Goal: Information Seeking & Learning: Learn about a topic

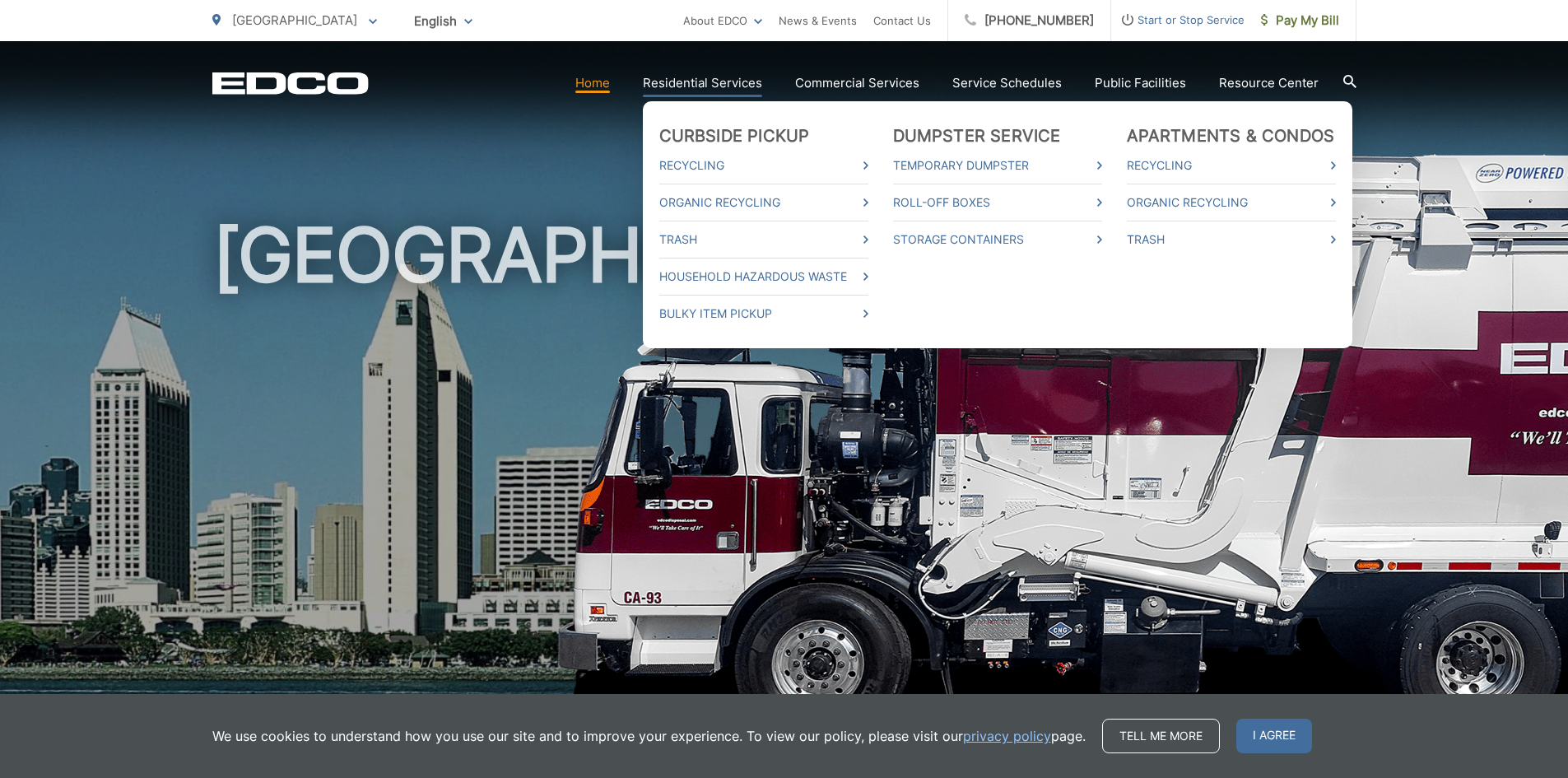
click at [701, 101] on ul "Curbside Pickup Recycling Organic Recycling Trash Household Hazardous Waste Bul…" at bounding box center [997, 224] width 710 height 247
click at [698, 86] on link "Residential Services" at bounding box center [702, 83] width 120 height 19
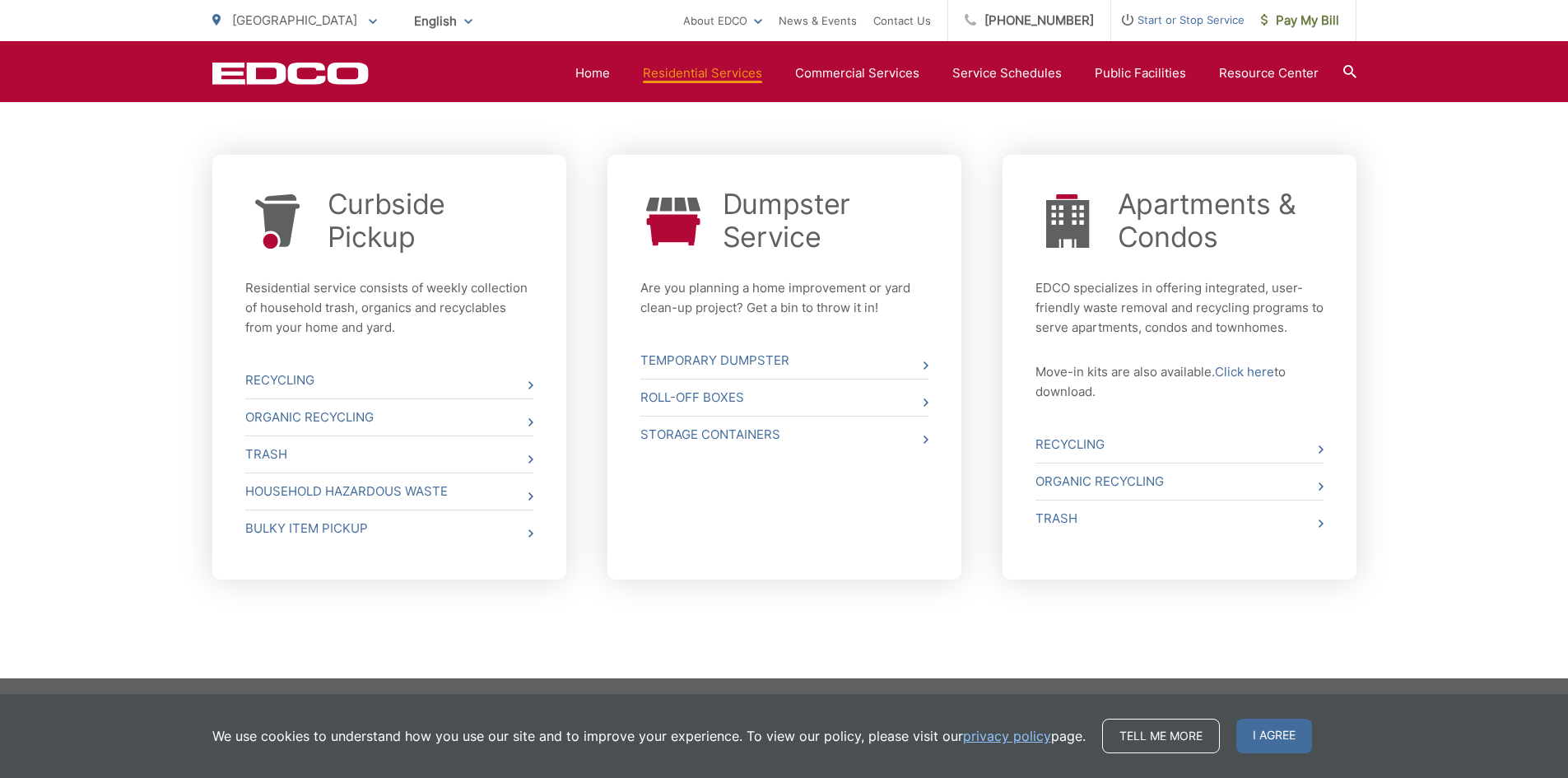
scroll to position [597, 0]
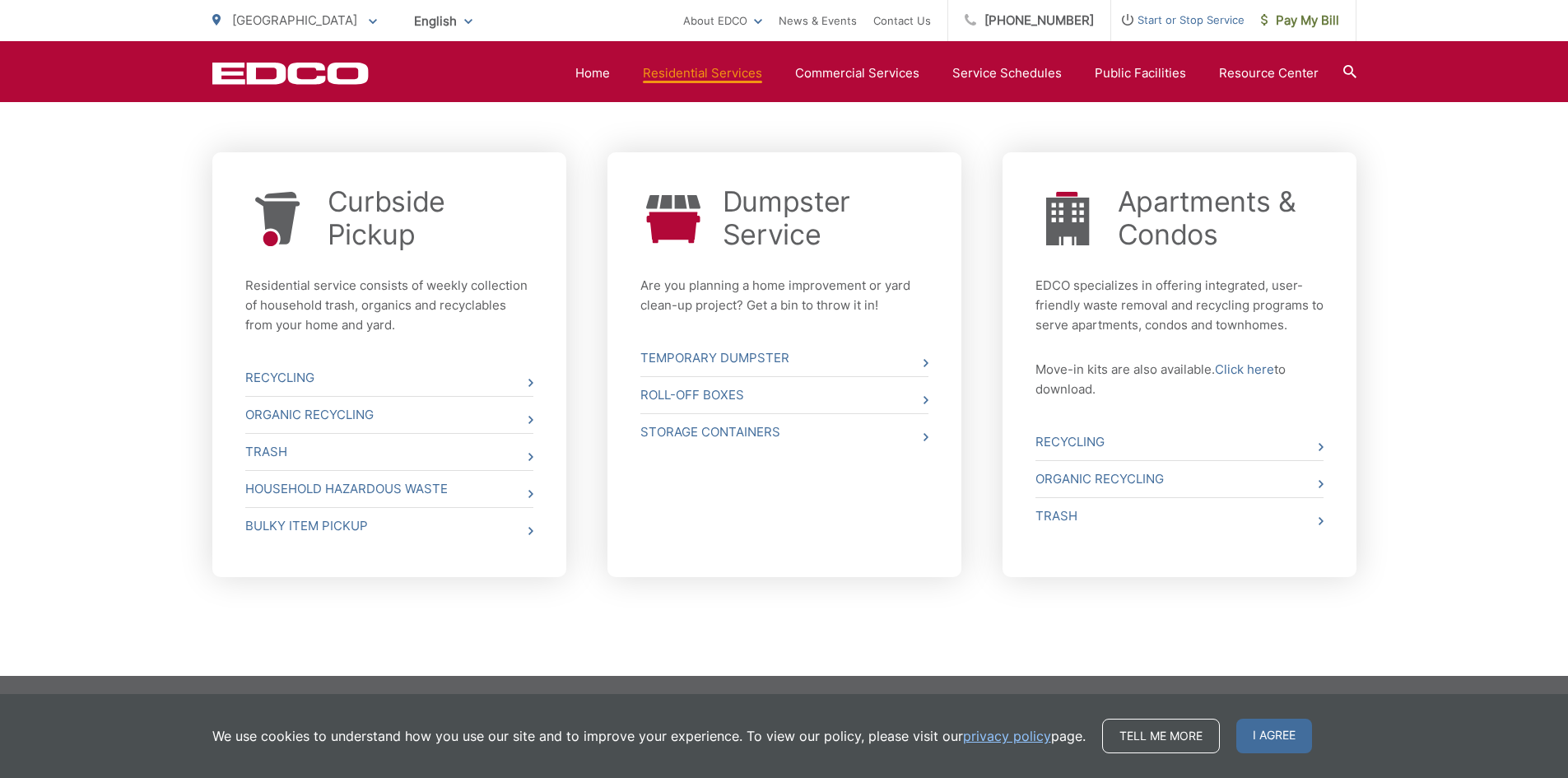
click at [136, 421] on div "Whether you need curbside pickup, a dumpster, a roll off box or a storage conta…" at bounding box center [784, 204] width 1568 height 943
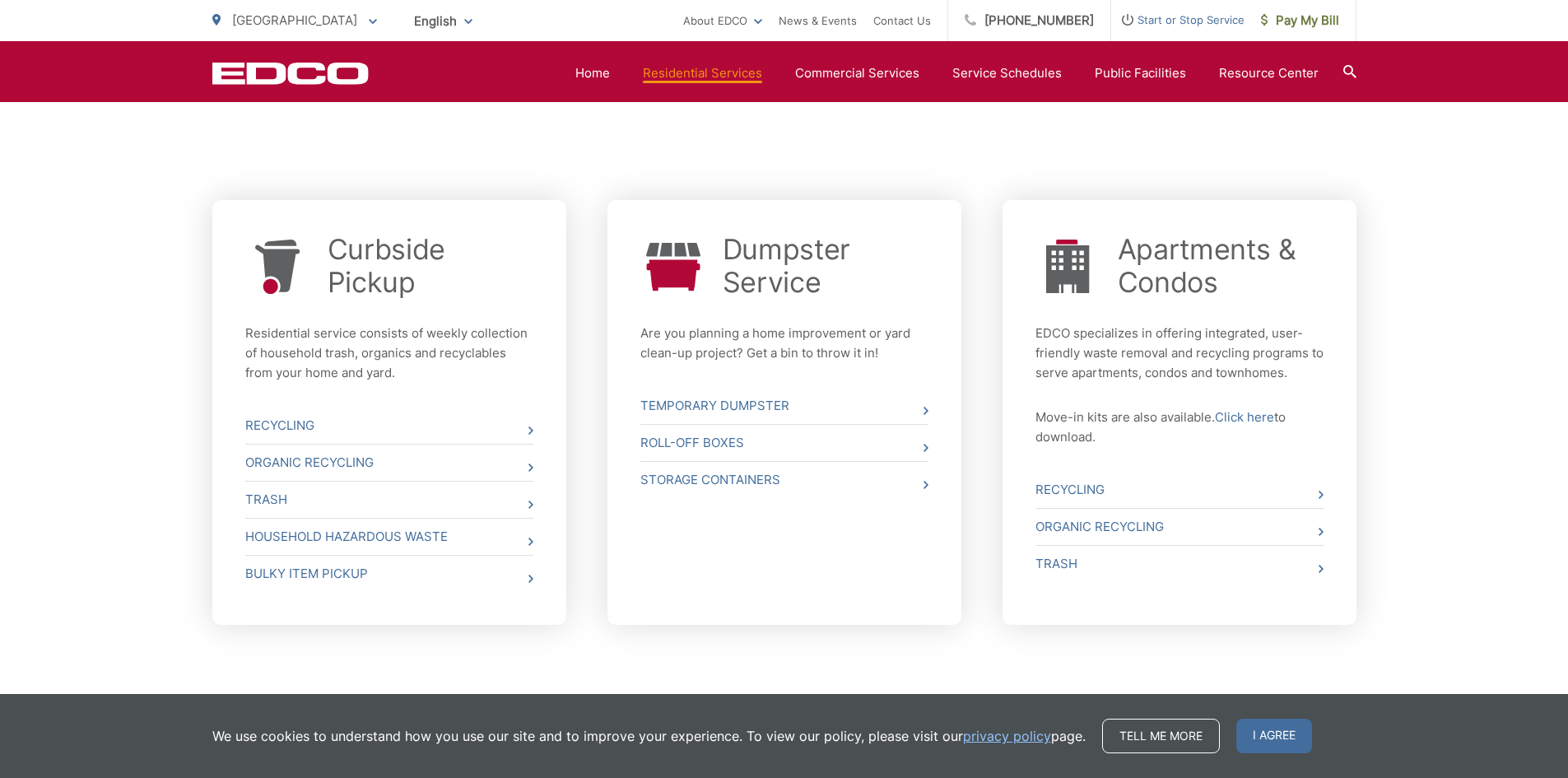
scroll to position [548, 0]
click at [1272, 740] on span "I agree" at bounding box center [1274, 735] width 76 height 35
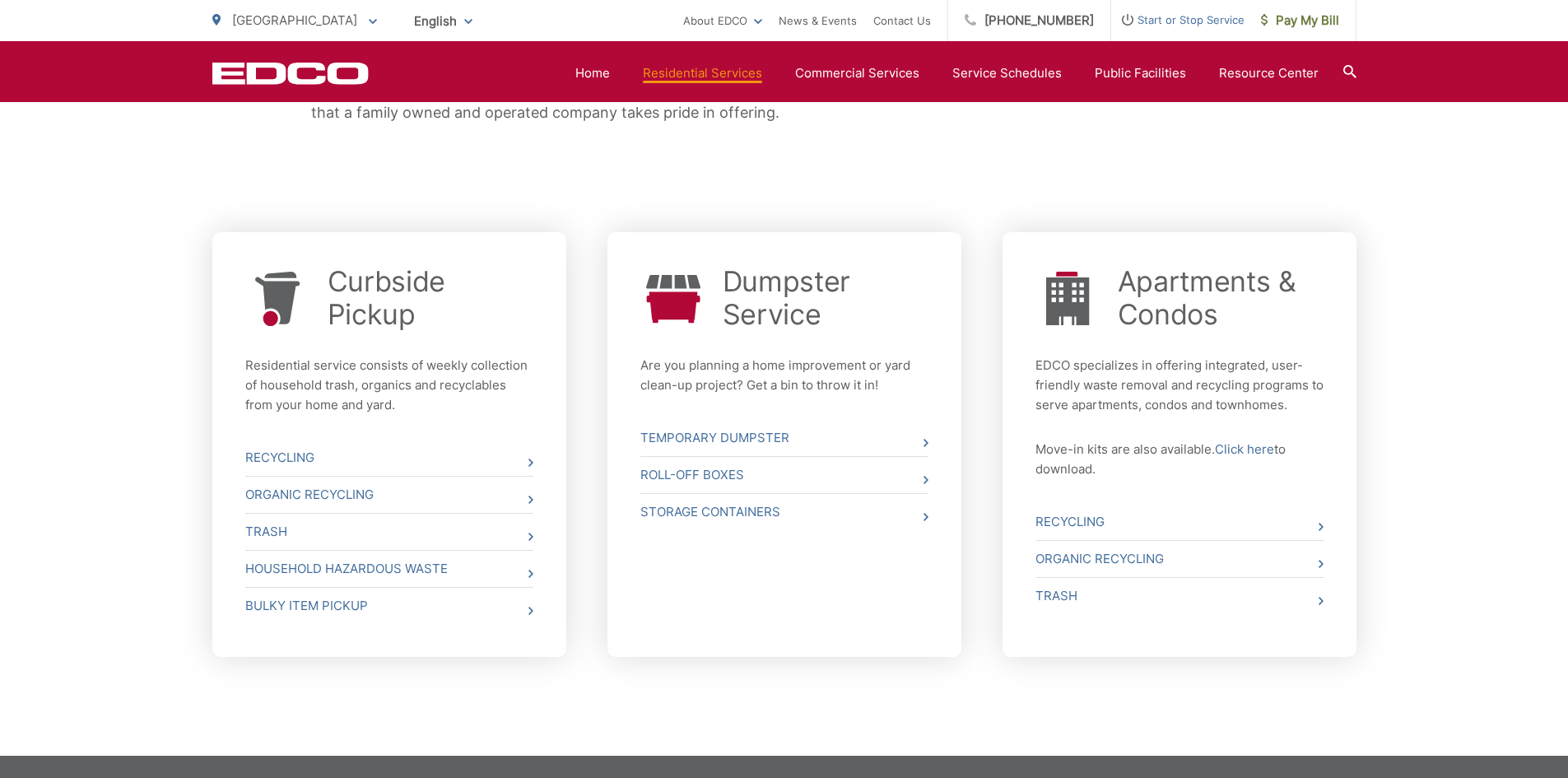
scroll to position [518, 0]
click at [266, 524] on link "Trash" at bounding box center [389, 530] width 288 height 36
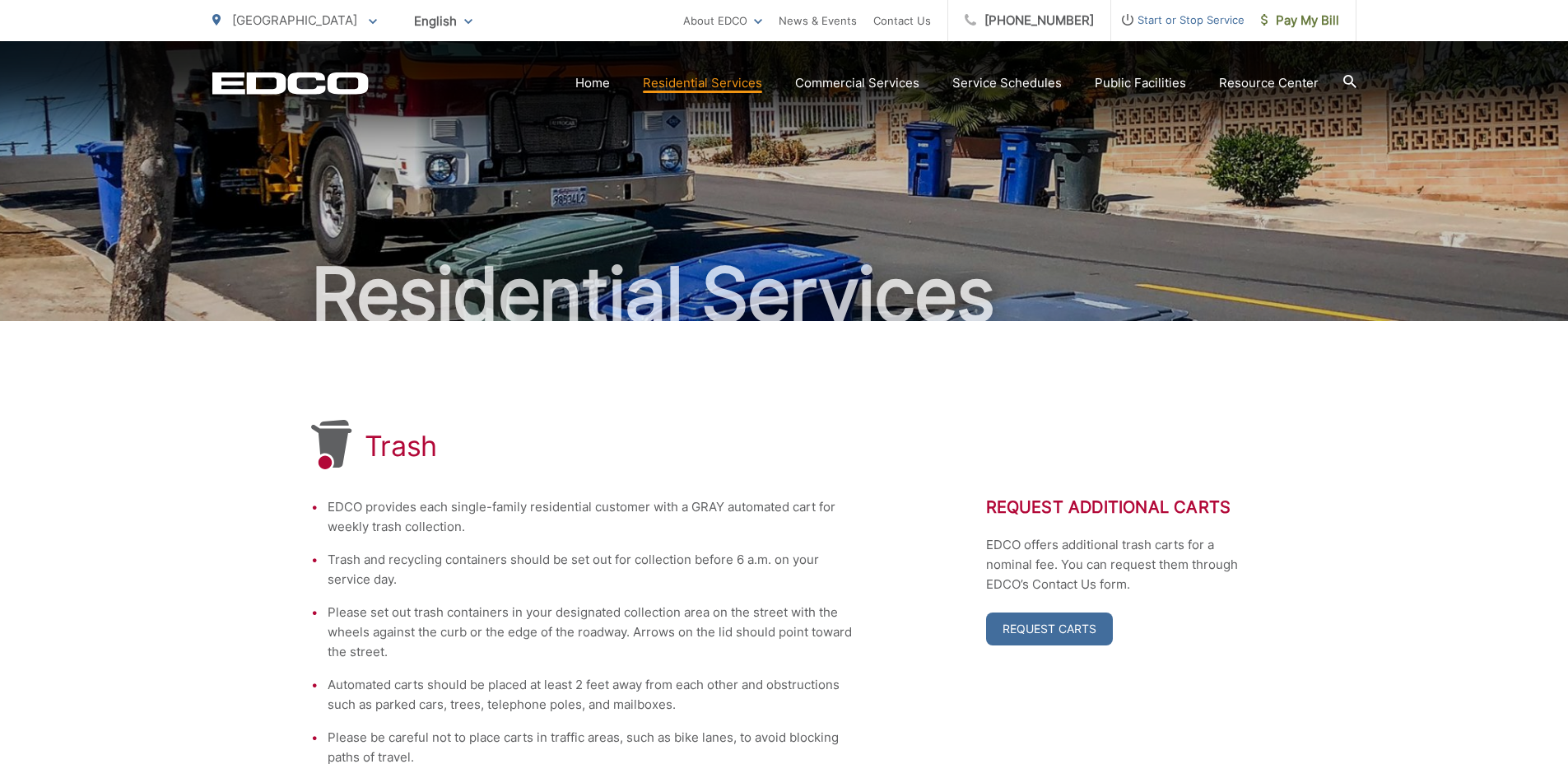
scroll to position [8, 0]
